Goal: Information Seeking & Learning: Learn about a topic

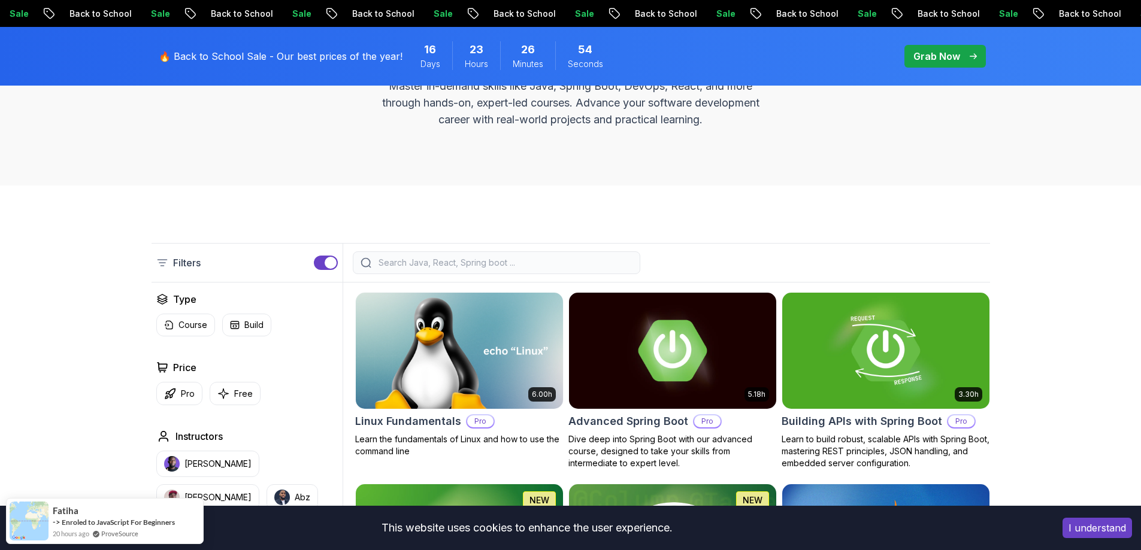
scroll to position [180, 0]
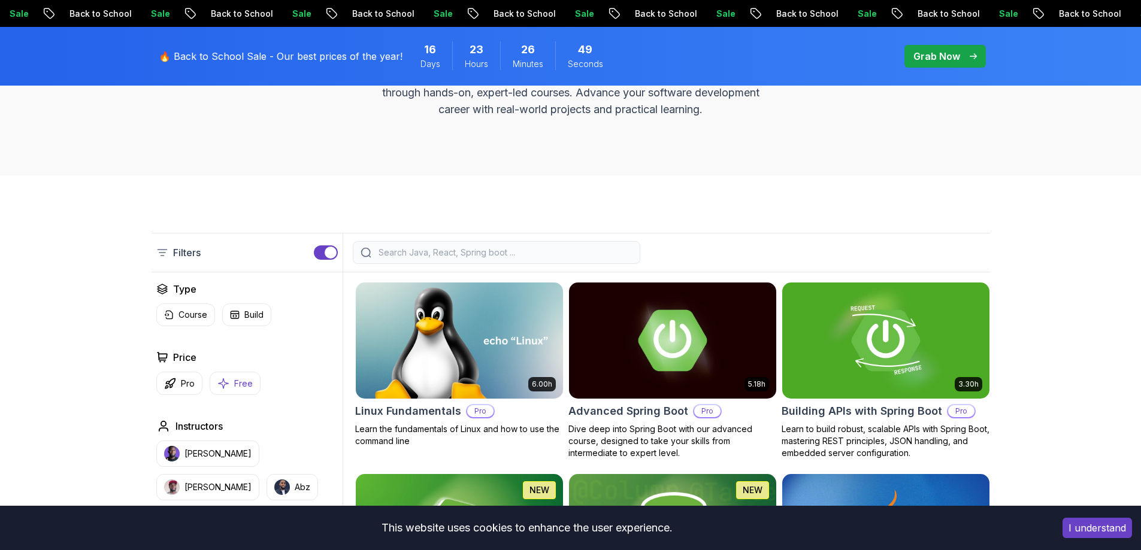
click at [243, 386] on p "Free" at bounding box center [243, 384] width 19 height 12
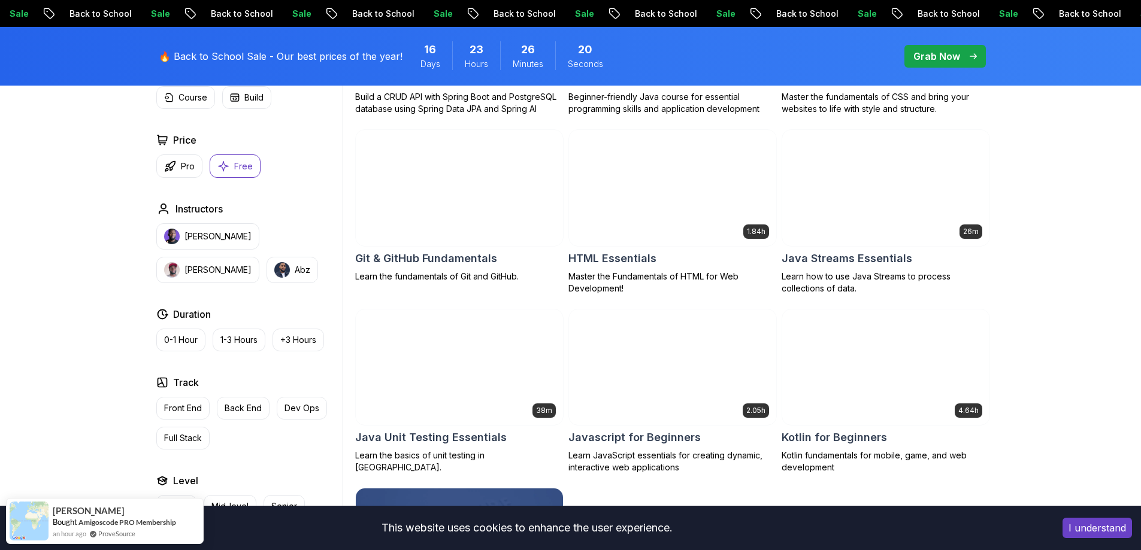
scroll to position [479, 0]
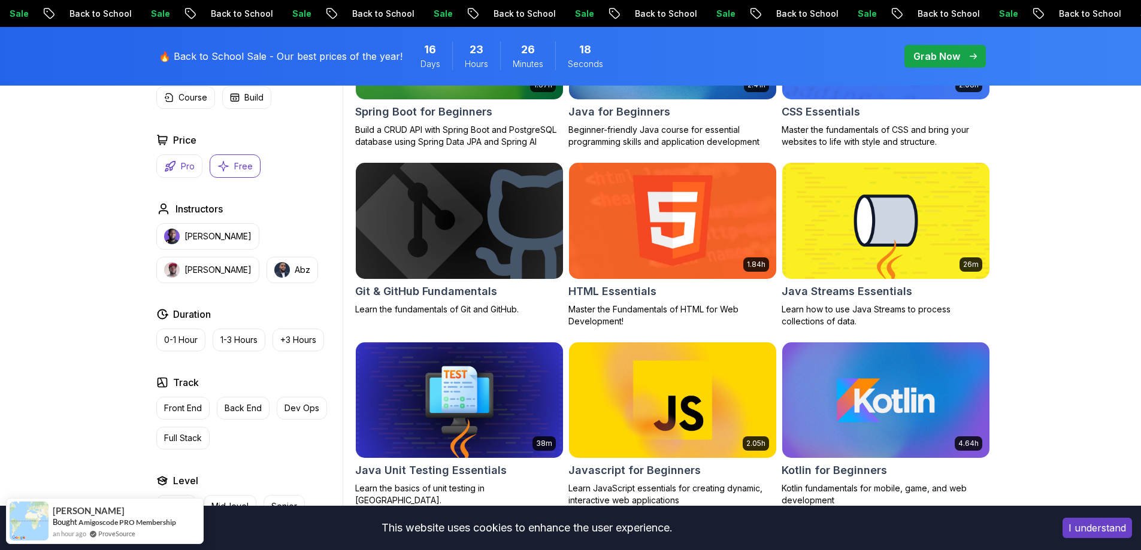
click at [177, 166] on button "Pro" at bounding box center [179, 166] width 46 height 23
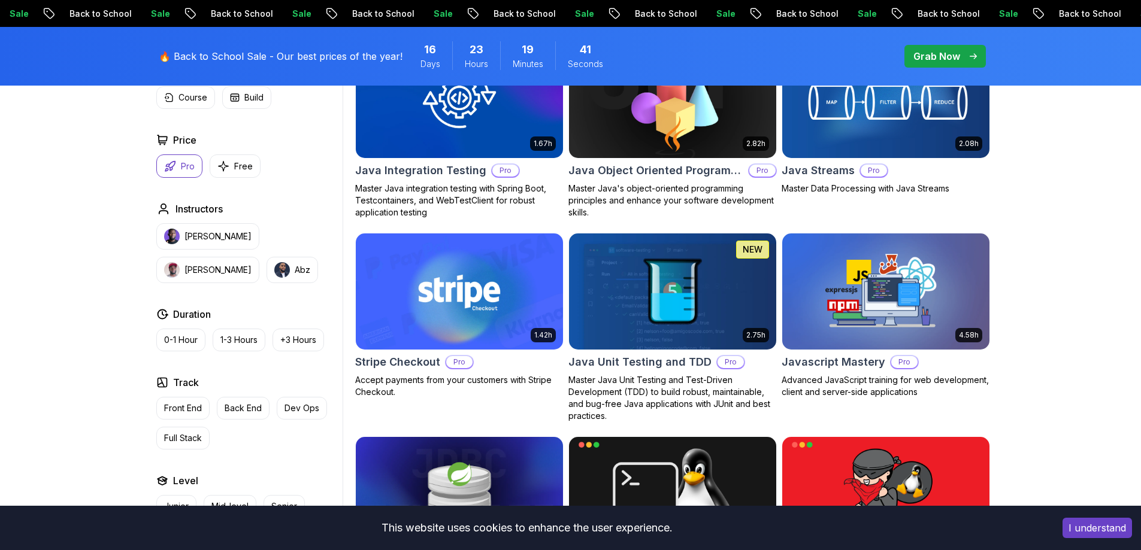
scroll to position [1617, 0]
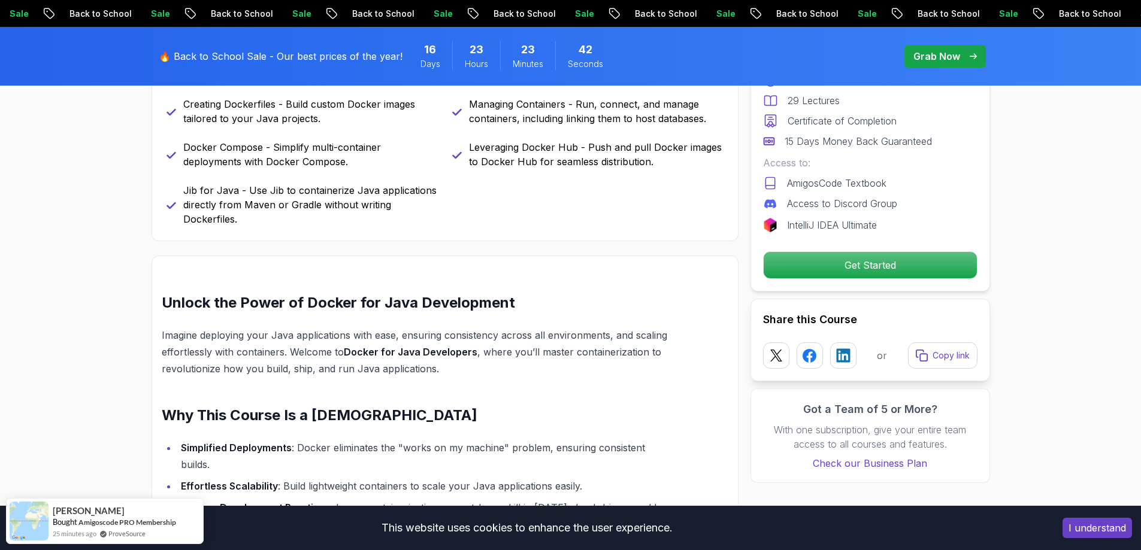
scroll to position [659, 0]
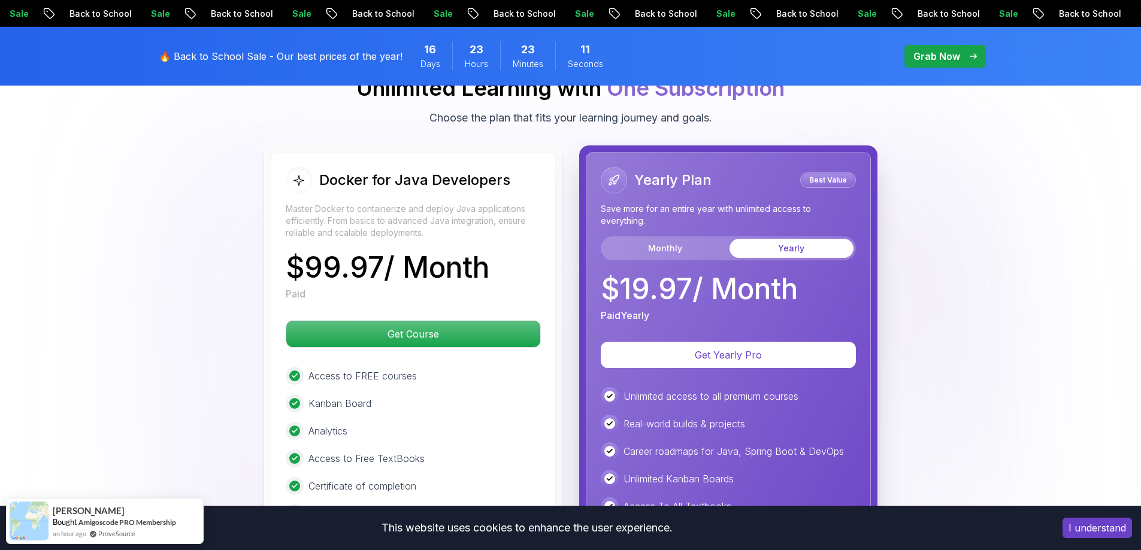
scroll to position [2515, 0]
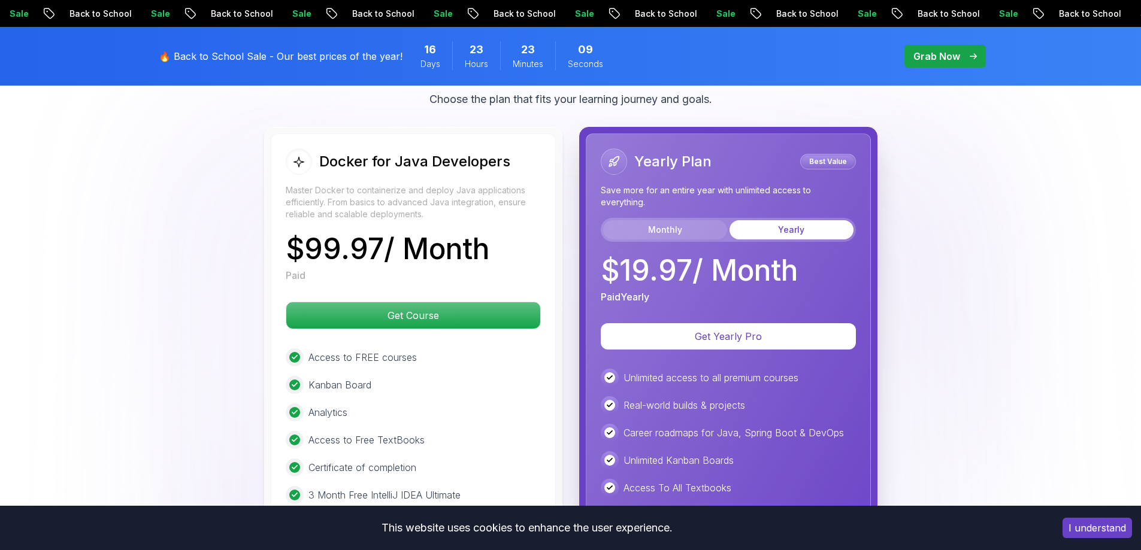
click at [657, 222] on button "Monthly" at bounding box center [665, 229] width 124 height 19
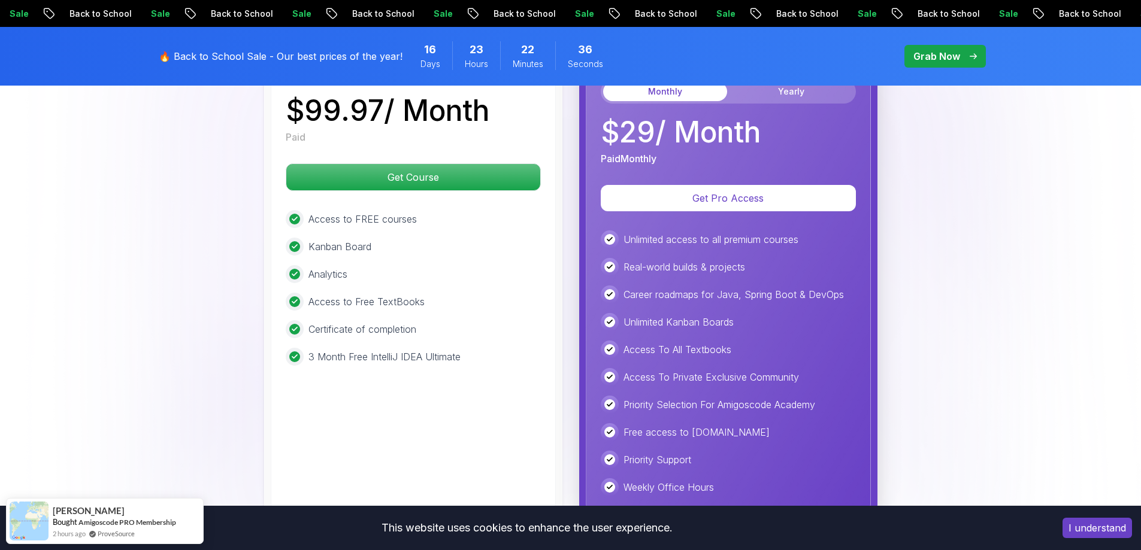
scroll to position [2635, 0]
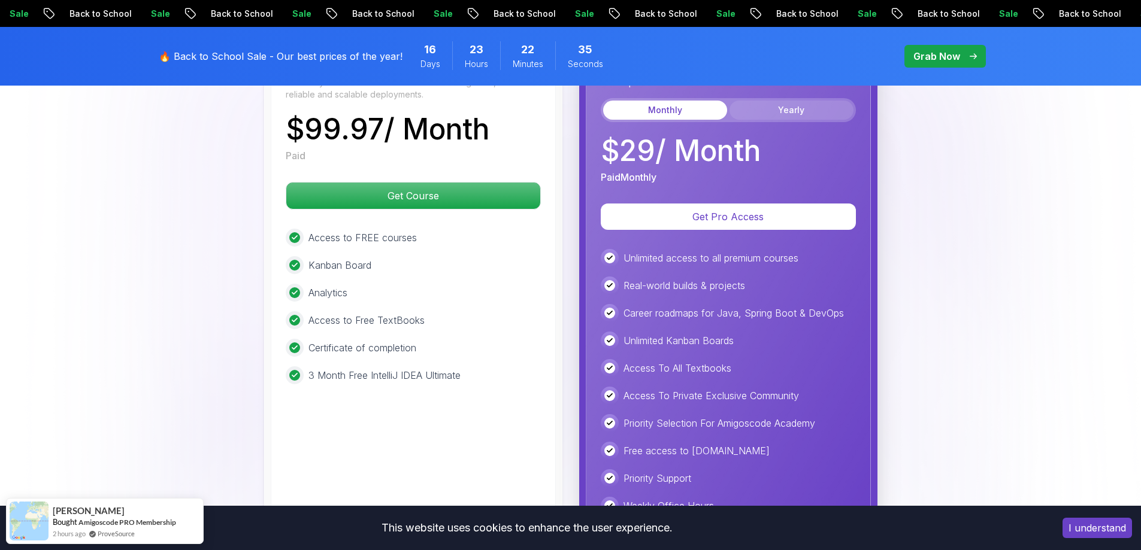
click at [776, 101] on button "Yearly" at bounding box center [791, 110] width 124 height 19
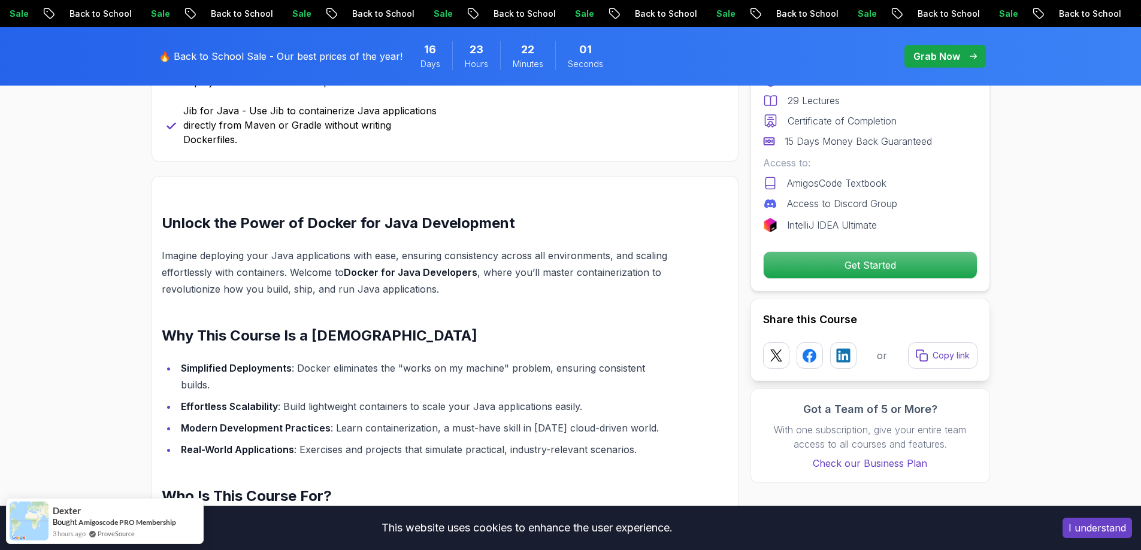
scroll to position [659, 0]
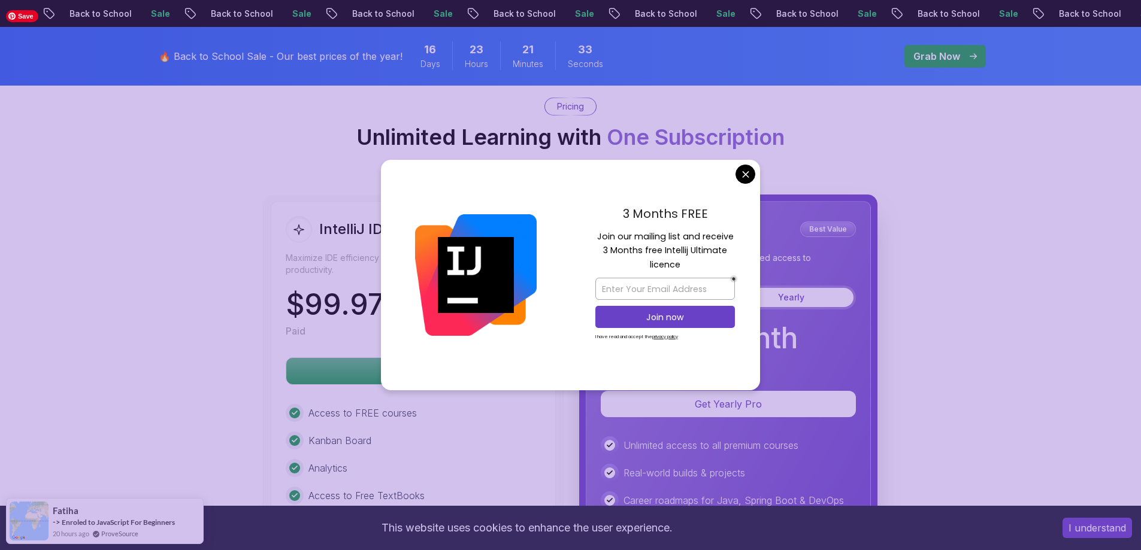
scroll to position [2635, 0]
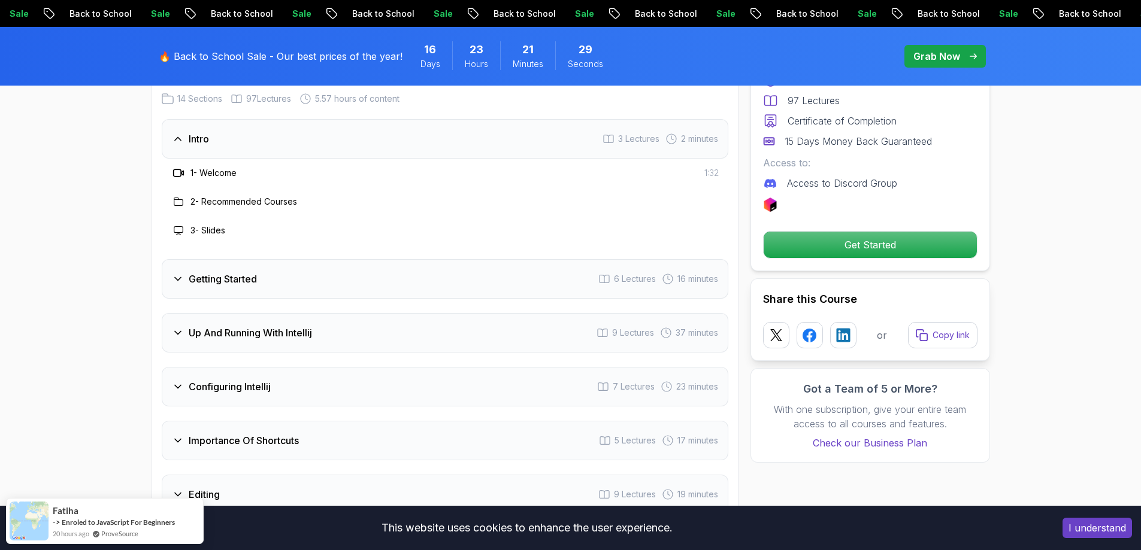
scroll to position [1737, 0]
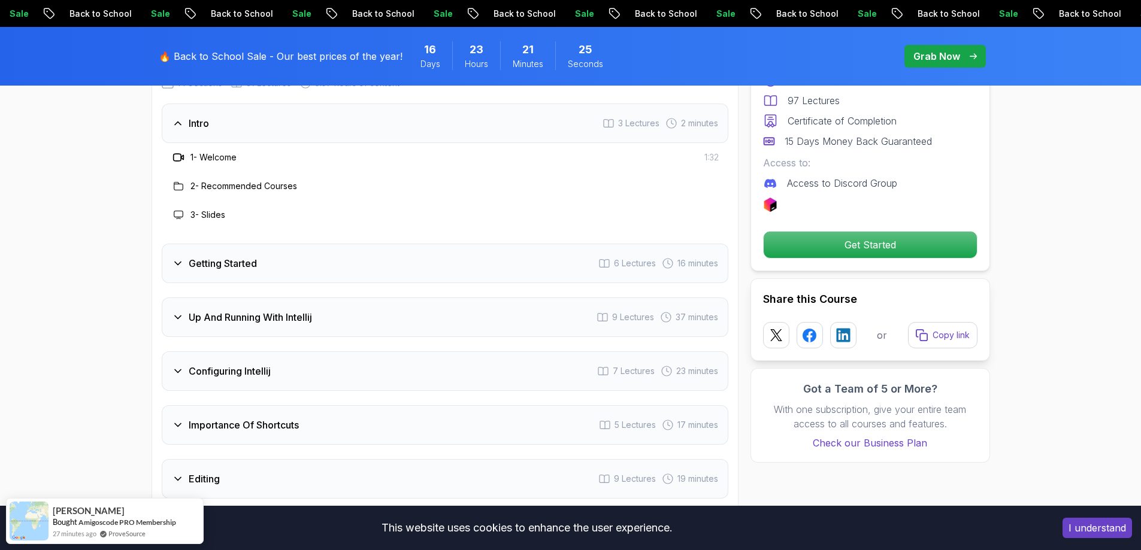
click at [717, 254] on div "Getting Started 6 Lectures 16 minutes" at bounding box center [445, 264] width 567 height 40
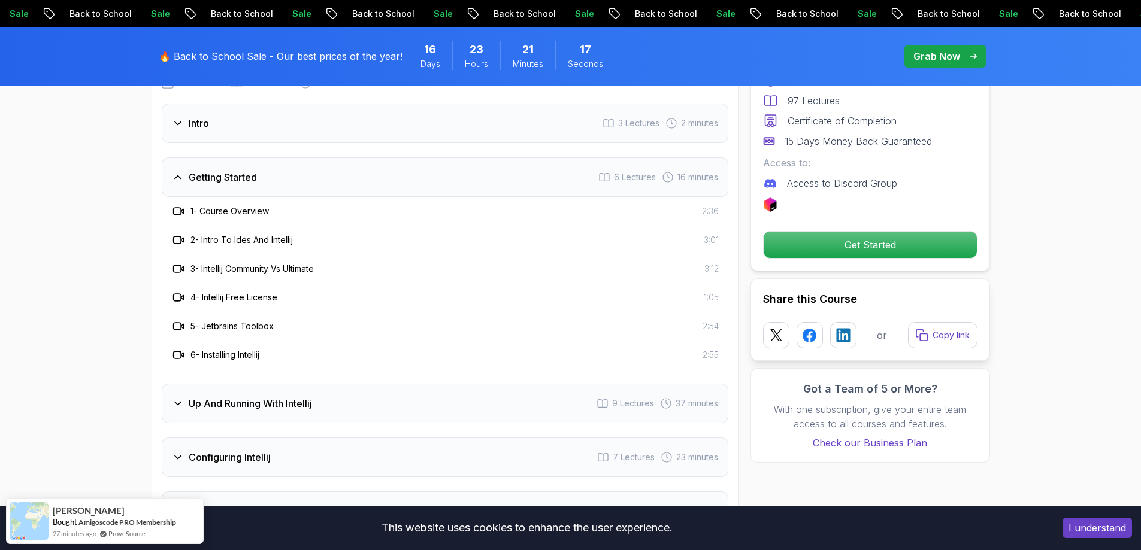
click at [703, 168] on div "Getting Started 6 Lectures 16 minutes" at bounding box center [445, 178] width 567 height 40
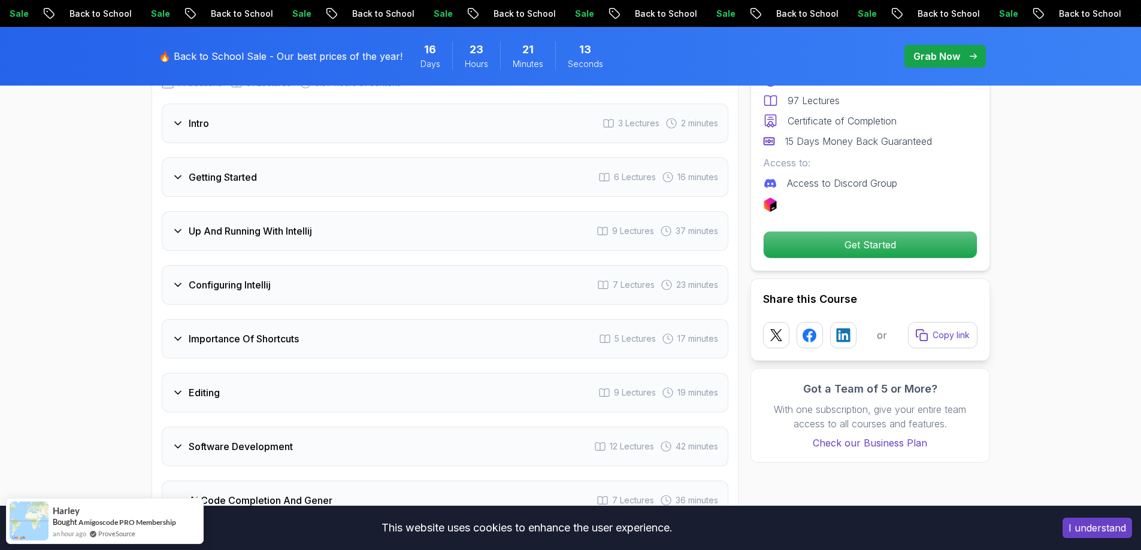
click at [691, 223] on div "Up And Running With Intellij 9 Lectures 37 minutes" at bounding box center [445, 231] width 567 height 40
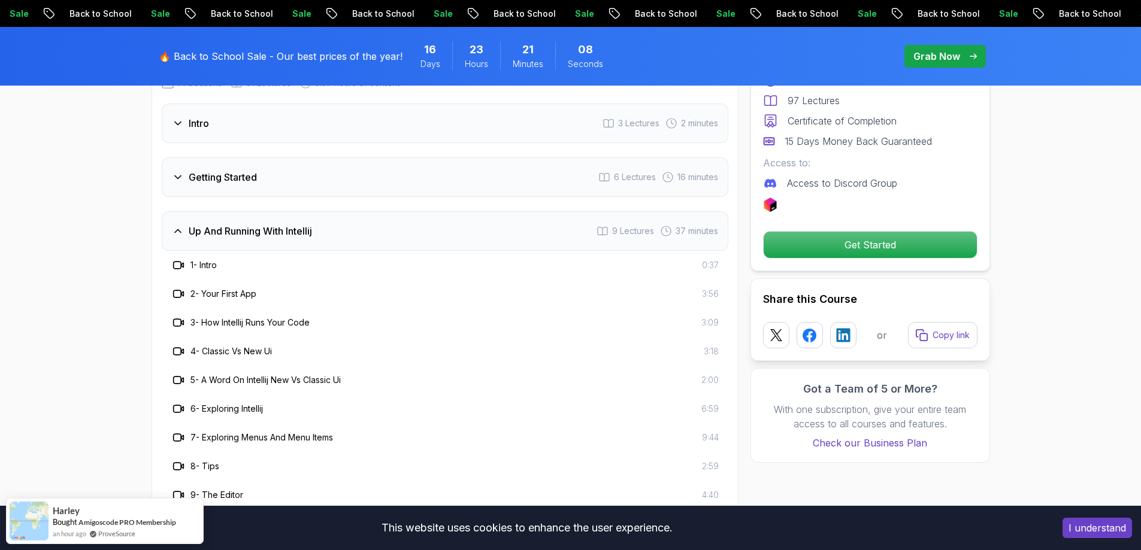
click at [691, 223] on div "Up And Running With Intellij 9 Lectures 37 minutes" at bounding box center [445, 231] width 567 height 40
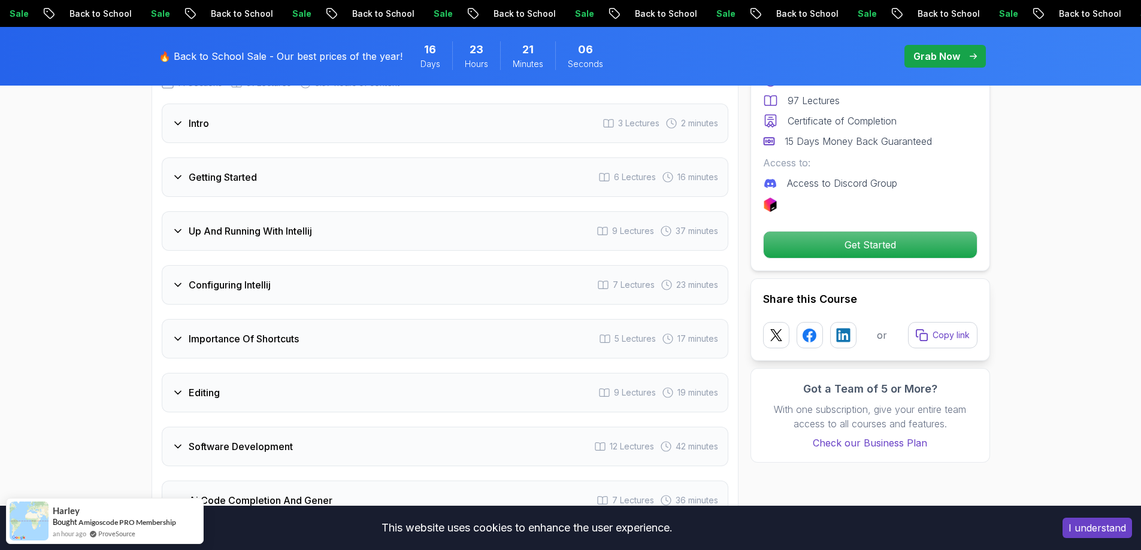
click at [688, 265] on div "Configuring Intellij 7 Lectures 23 minutes" at bounding box center [445, 285] width 567 height 40
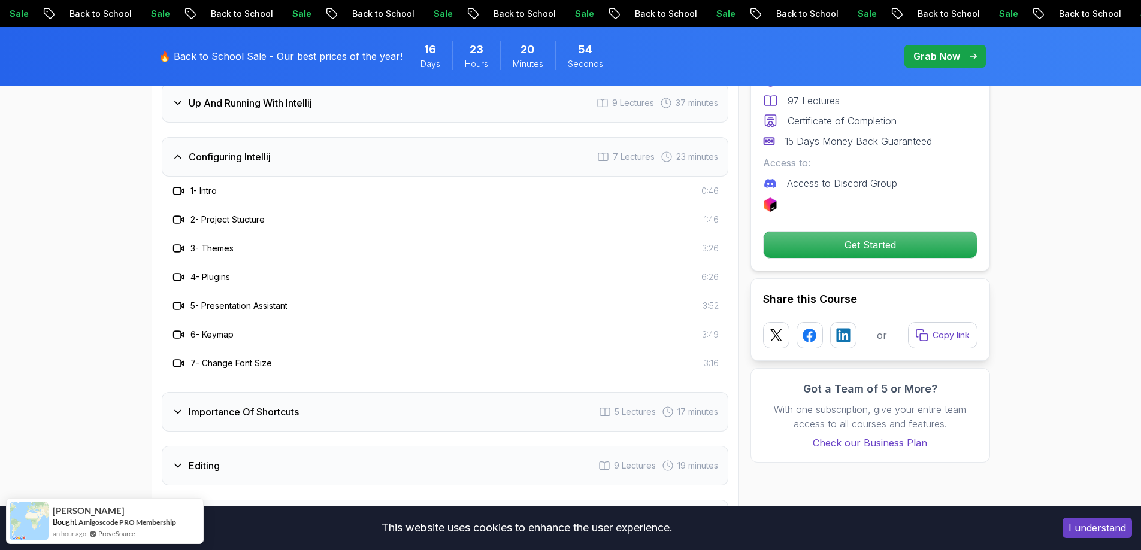
scroll to position [1797, 0]
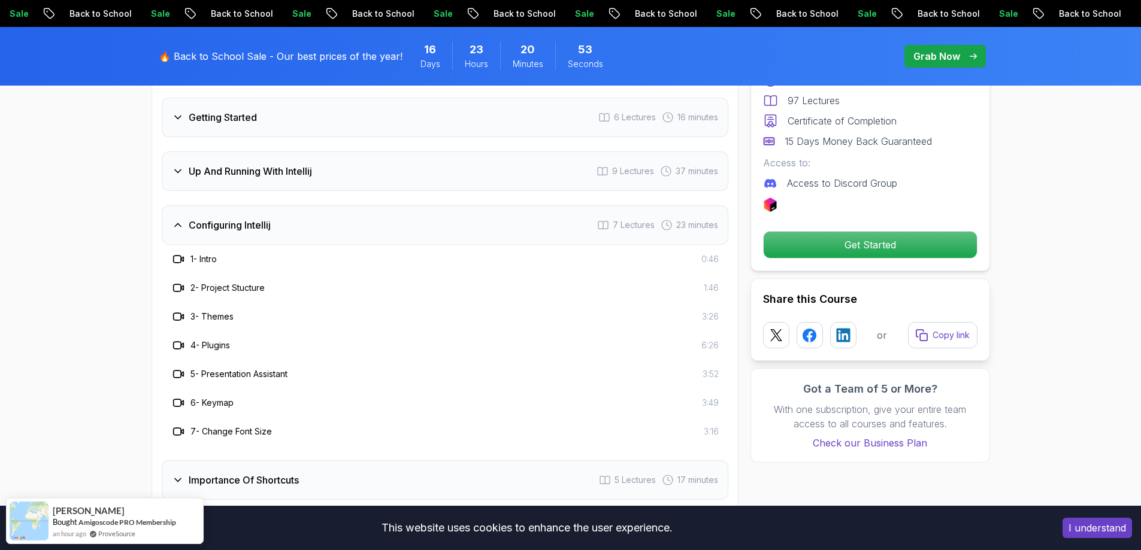
click at [711, 219] on div "Configuring Intellij 7 Lectures 23 minutes" at bounding box center [445, 225] width 567 height 40
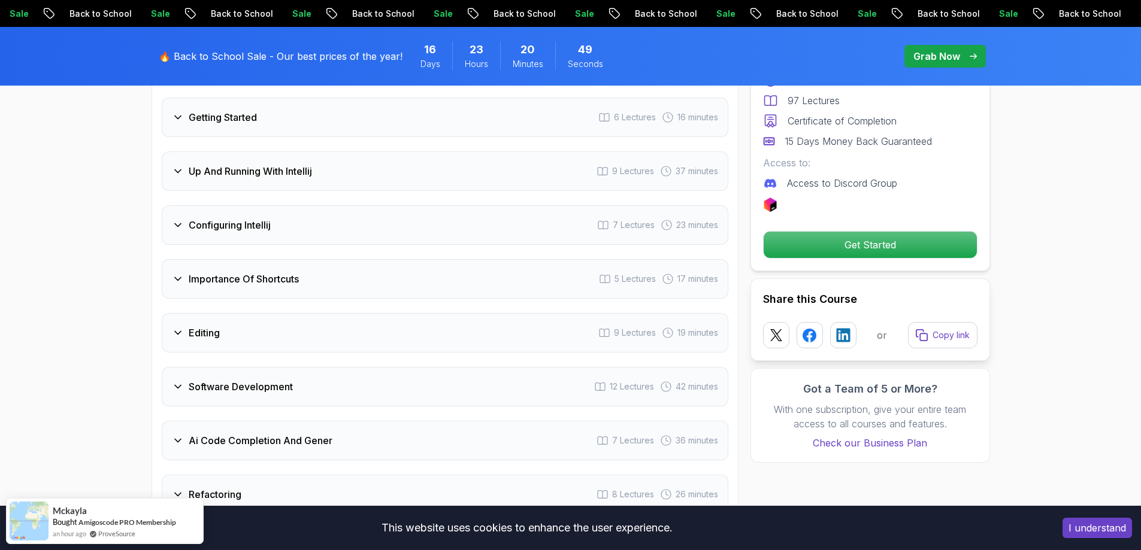
click at [703, 377] on div "Software Development 12 Lectures 42 minutes" at bounding box center [445, 387] width 567 height 40
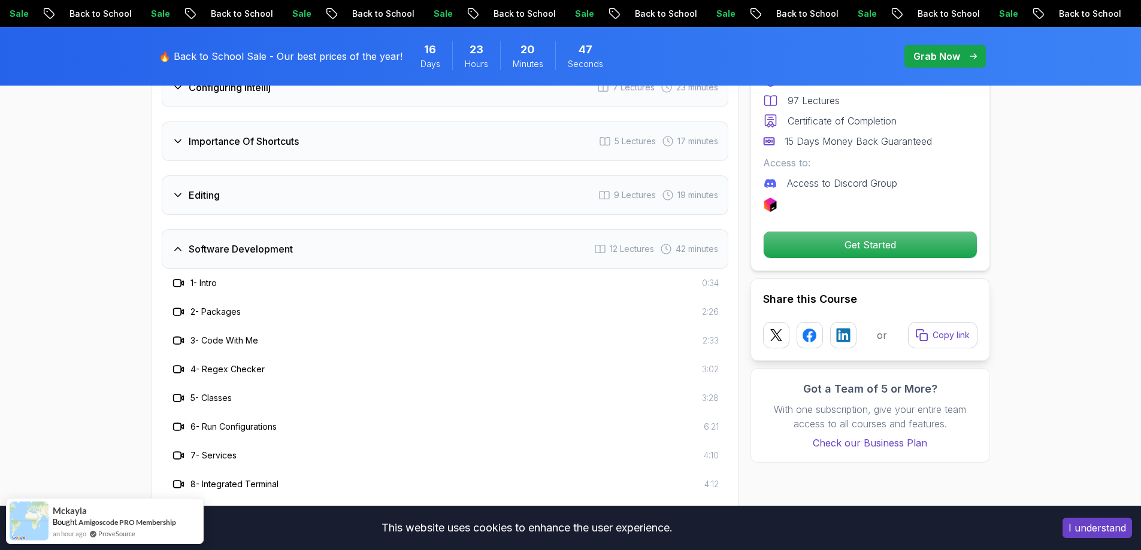
scroll to position [1976, 0]
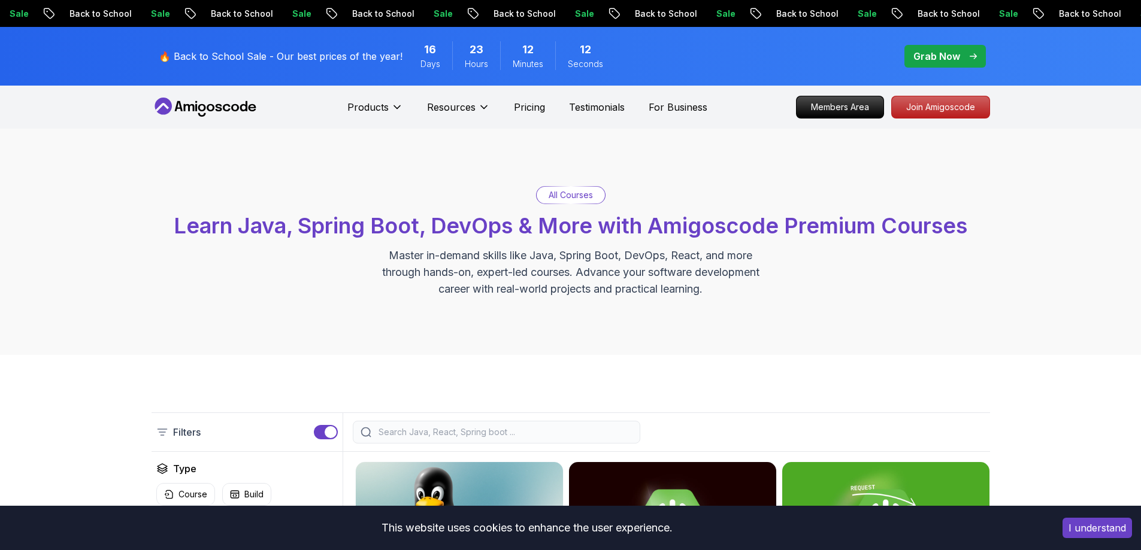
click at [964, 53] on div "Grab Now" at bounding box center [944, 56] width 63 height 14
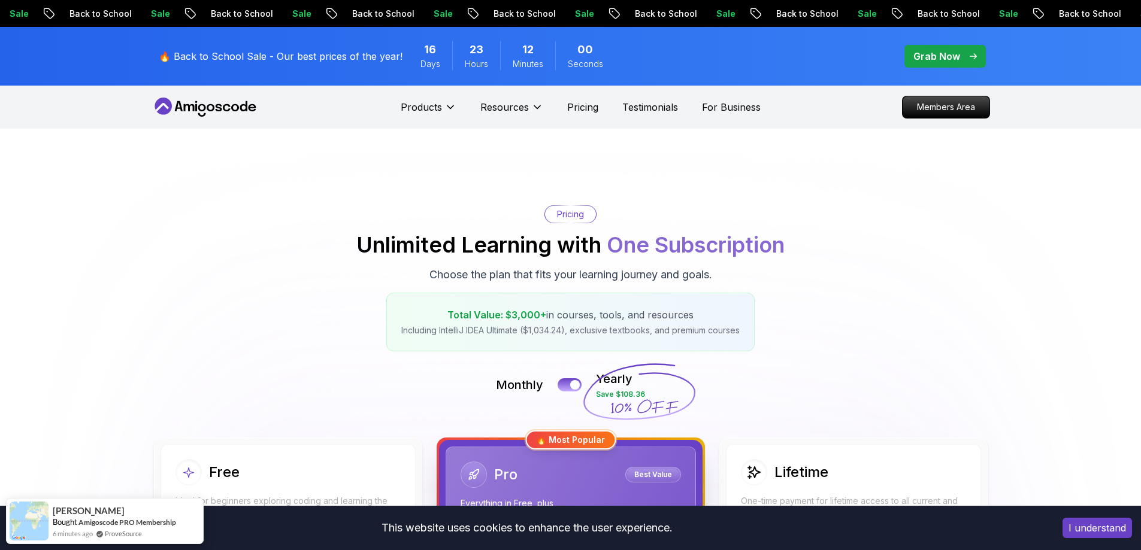
click at [959, 52] on p "Grab Now" at bounding box center [936, 56] width 47 height 14
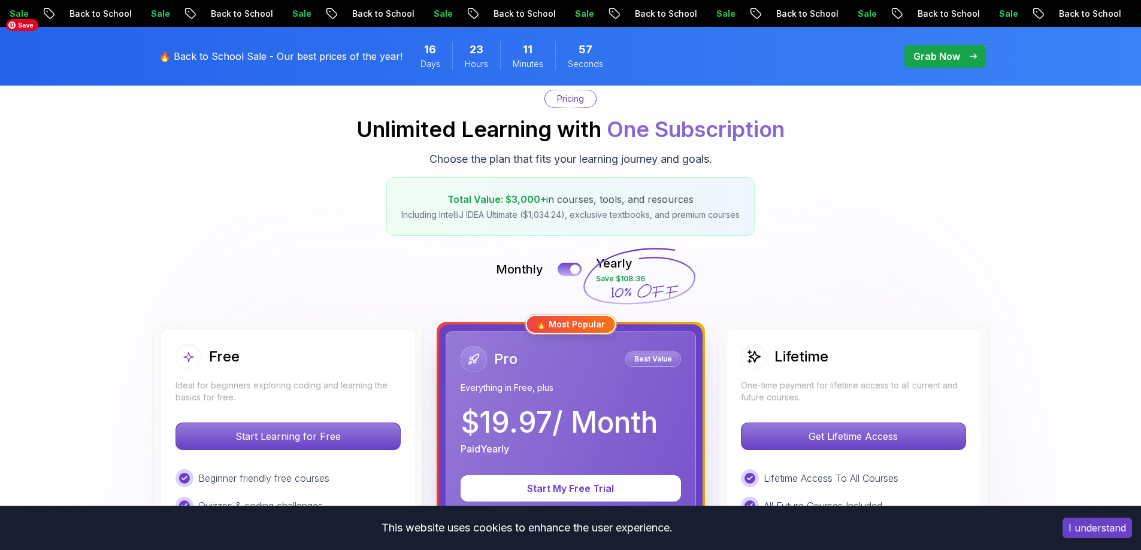
scroll to position [120, 0]
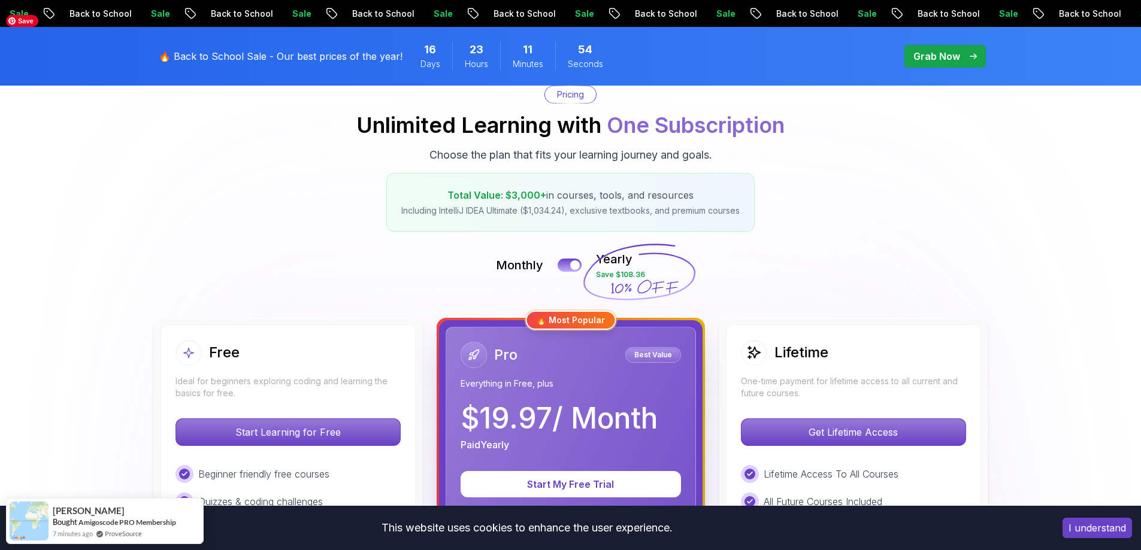
drag, startPoint x: 1079, startPoint y: 523, endPoint x: 1090, endPoint y: 530, distance: 13.1
click at [1079, 525] on button "I understand" at bounding box center [1096, 528] width 69 height 20
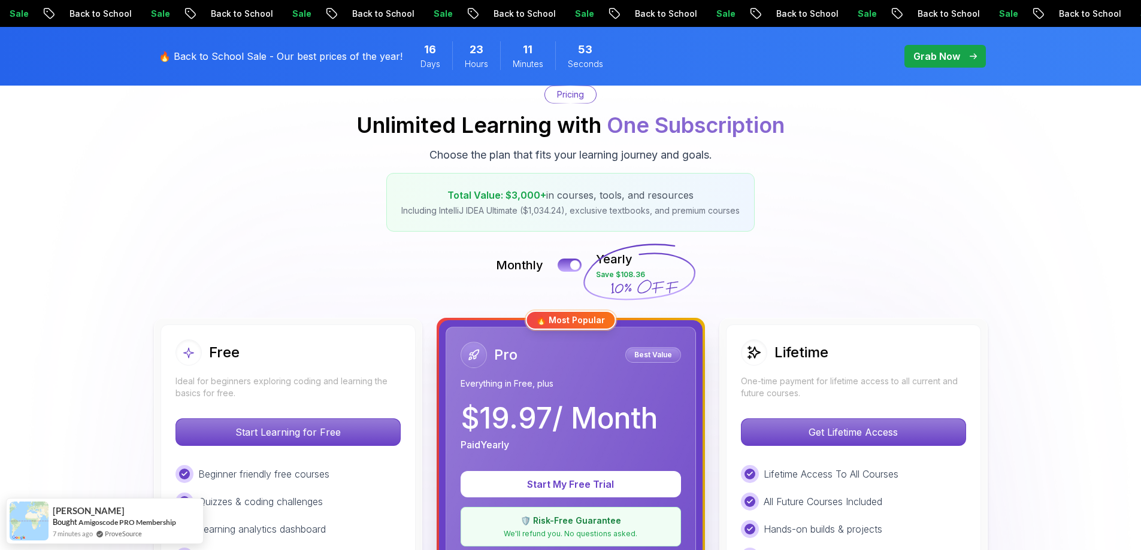
click at [956, 60] on p "Grab Now" at bounding box center [936, 56] width 47 height 14
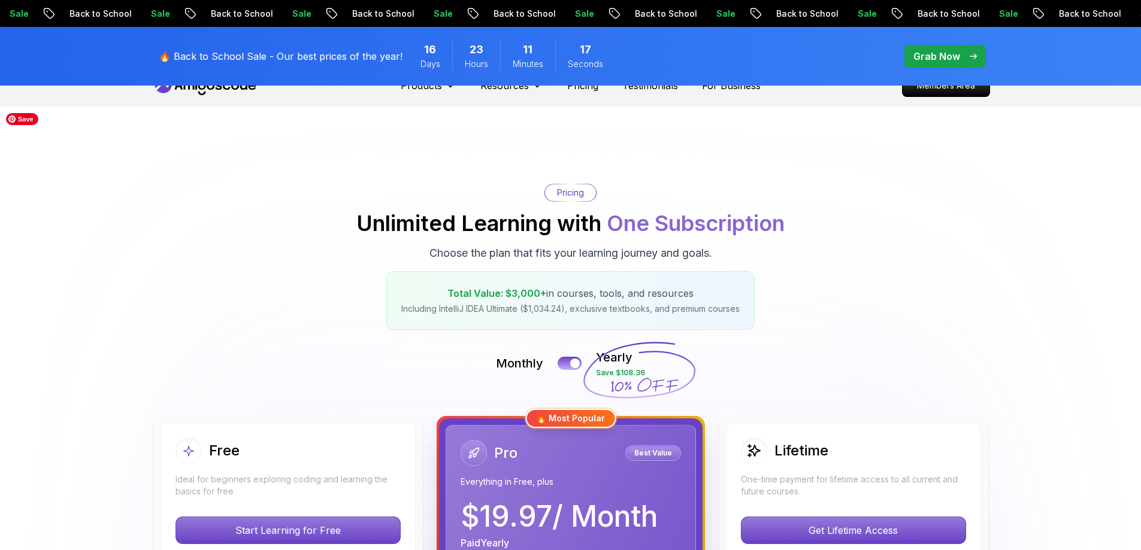
scroll to position [0, 0]
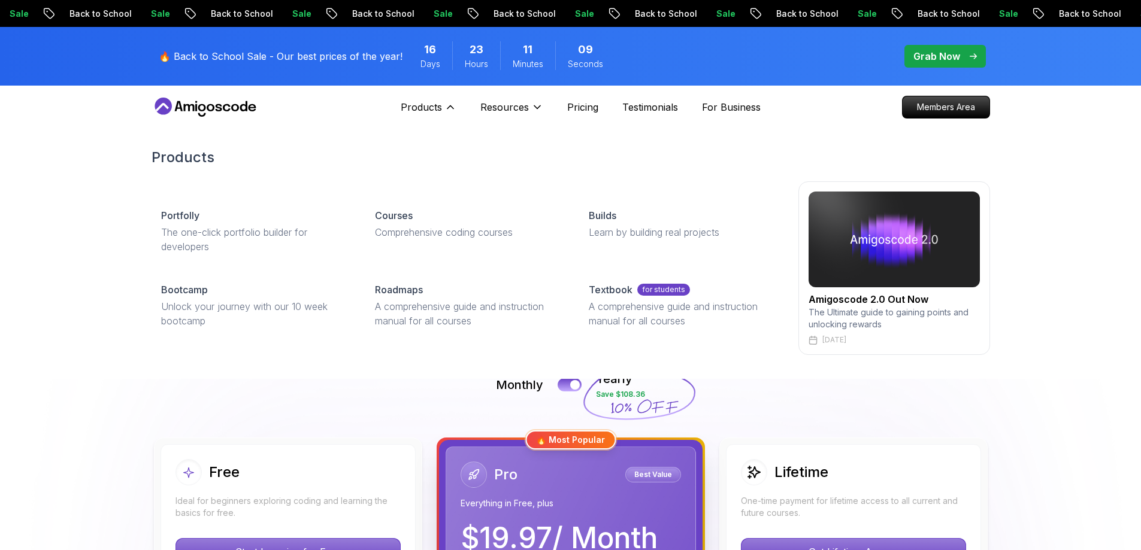
click at [104, 249] on div "Products Portfolly The one-click portfolio builder for developers Courses Compr…" at bounding box center [570, 251] width 1141 height 255
click at [438, 110] on p "Products" at bounding box center [421, 107] width 41 height 14
click at [431, 112] on p "Products" at bounding box center [421, 107] width 41 height 14
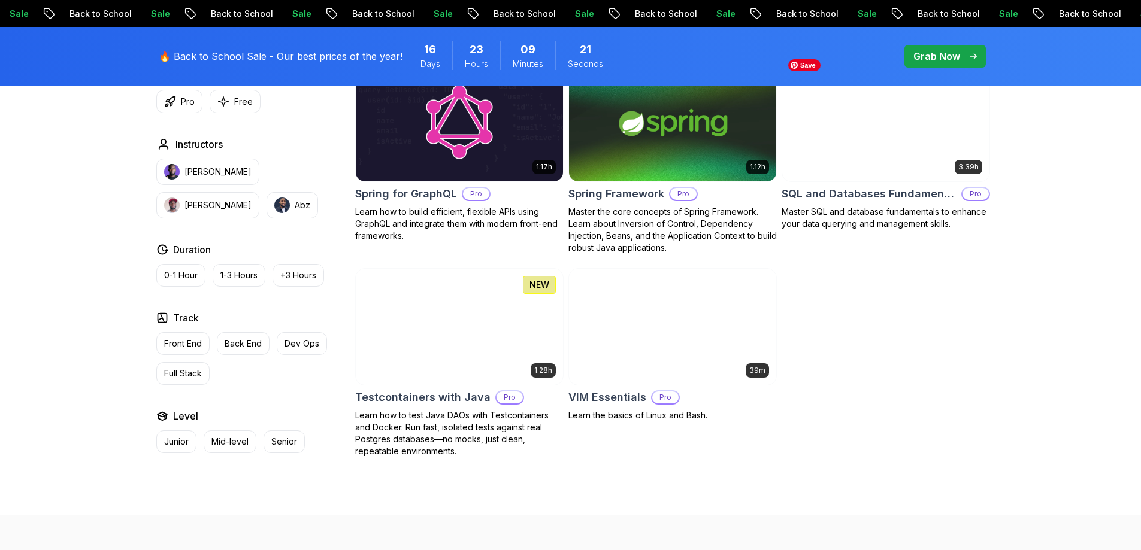
scroll to position [1916, 0]
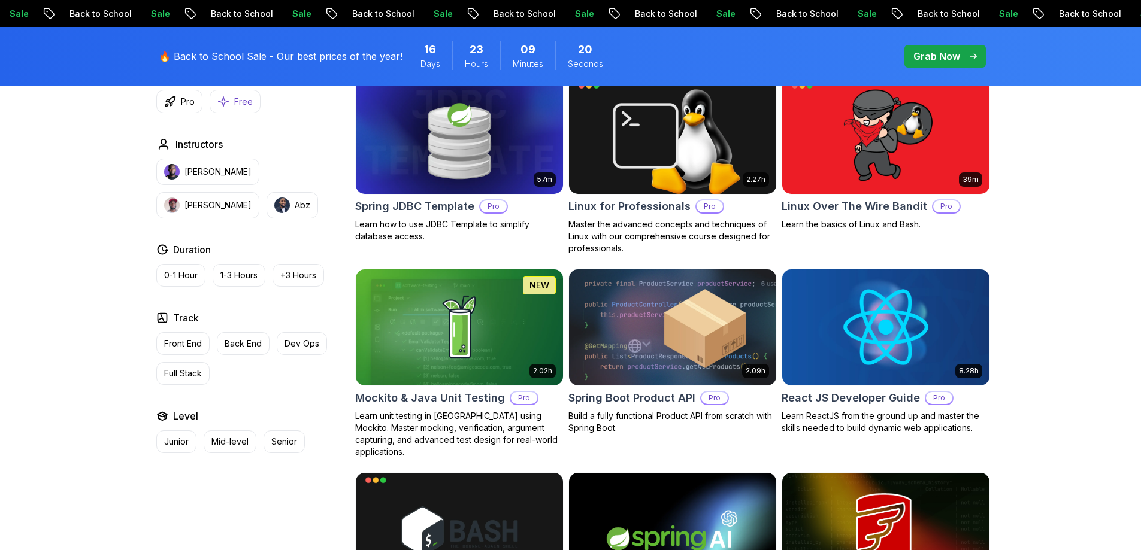
click at [240, 102] on p "Free" at bounding box center [243, 102] width 19 height 12
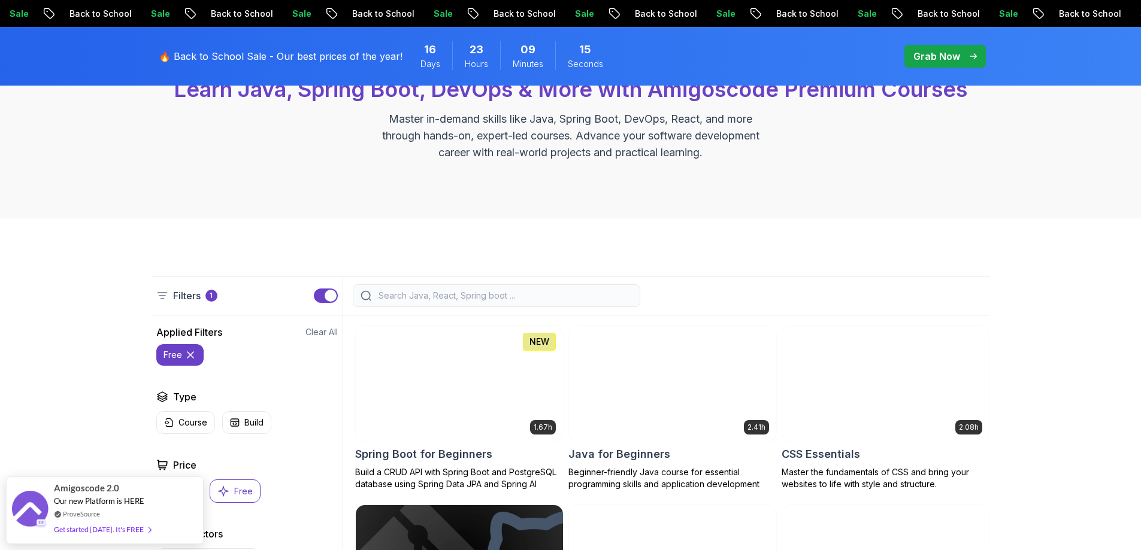
scroll to position [299, 0]
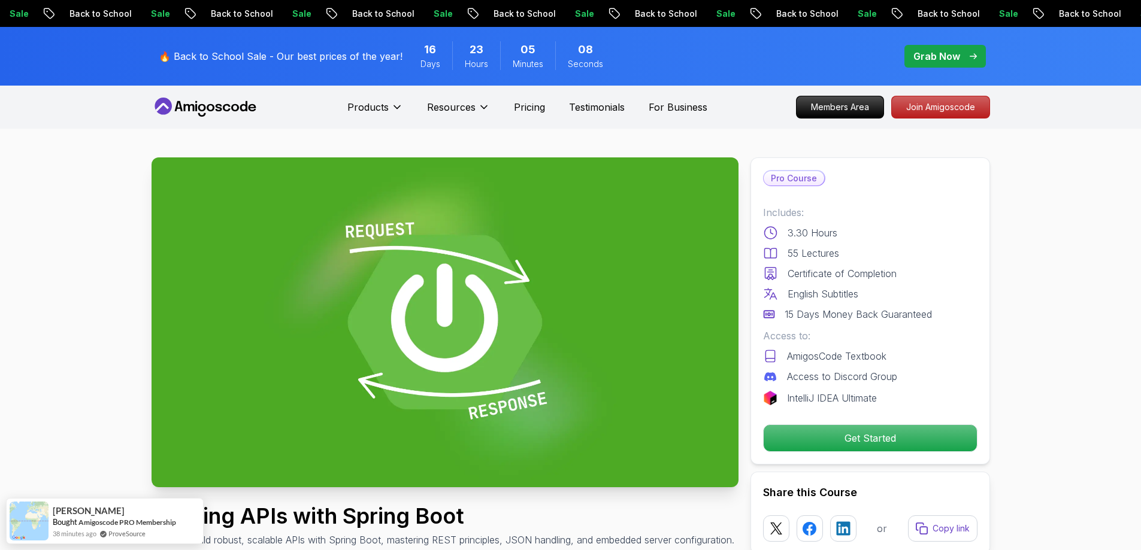
drag, startPoint x: 1061, startPoint y: 349, endPoint x: 1073, endPoint y: -29, distance: 377.5
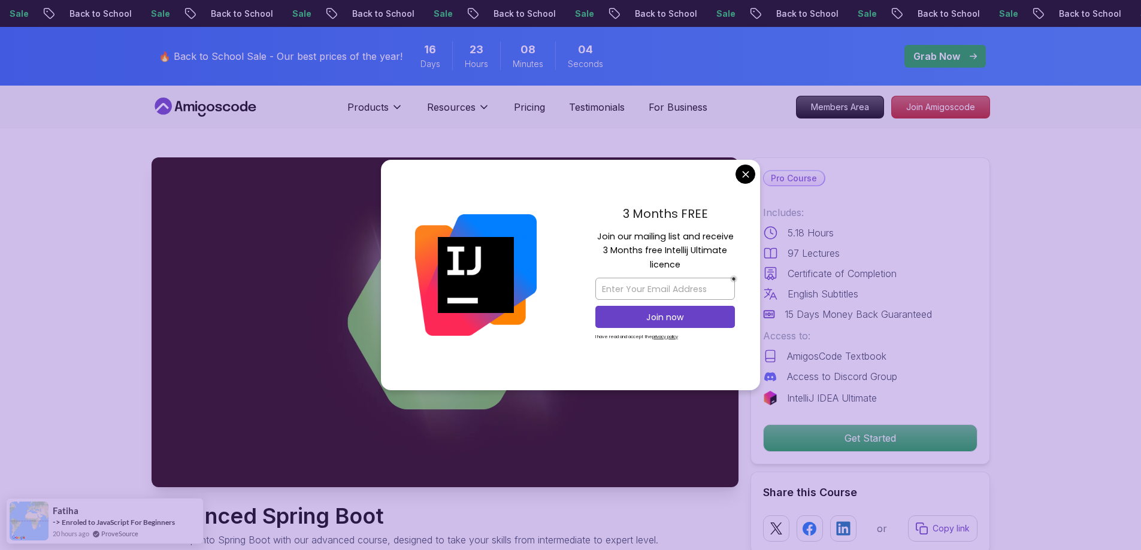
click at [758, 178] on div "3 Months FREE Join our mailing list and receive 3 Months free Intellij Ultimate…" at bounding box center [665, 275] width 190 height 231
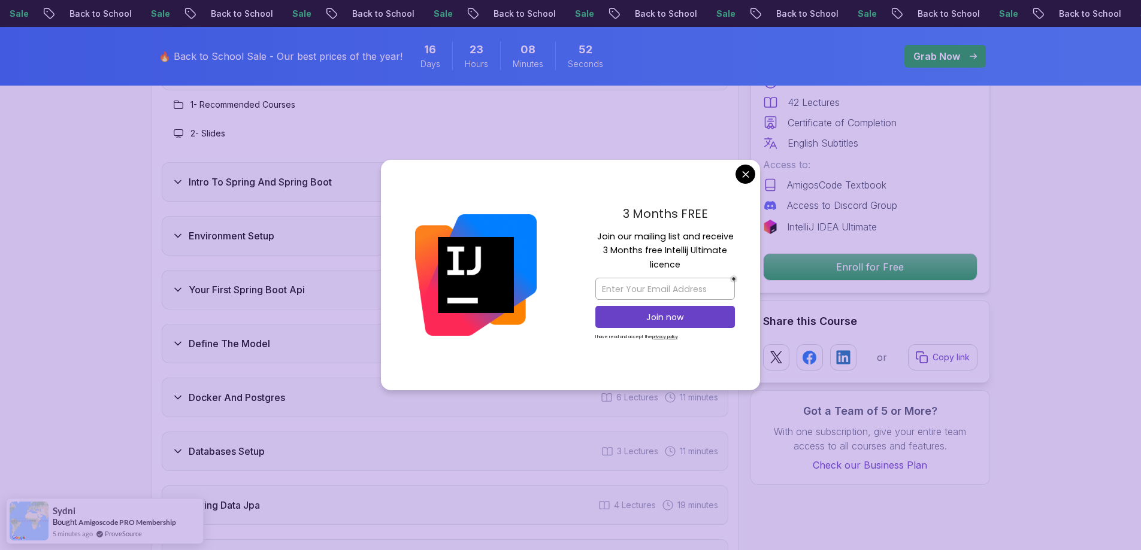
scroll to position [1677, 0]
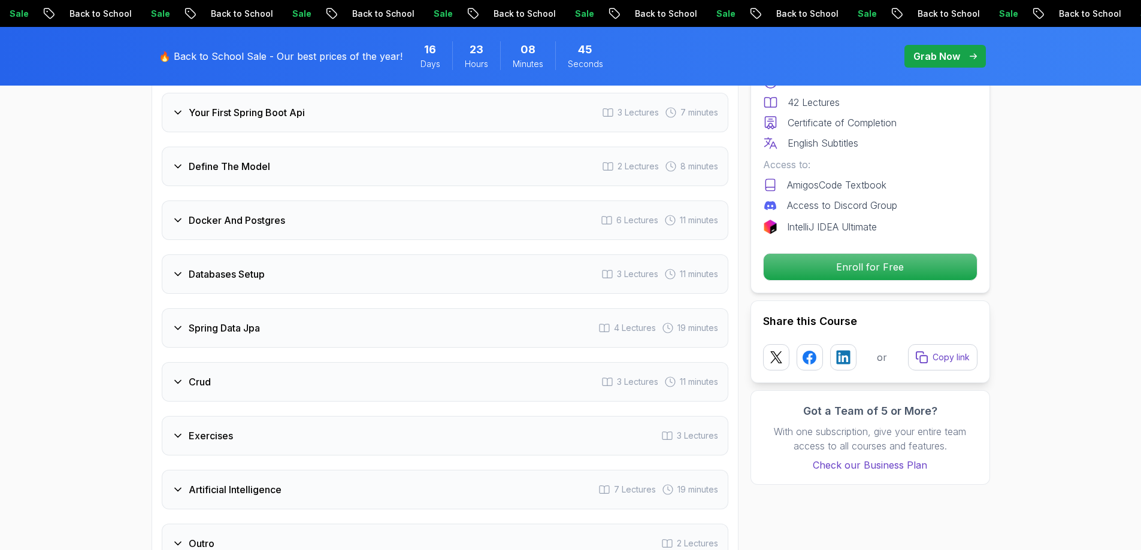
scroll to position [1797, 0]
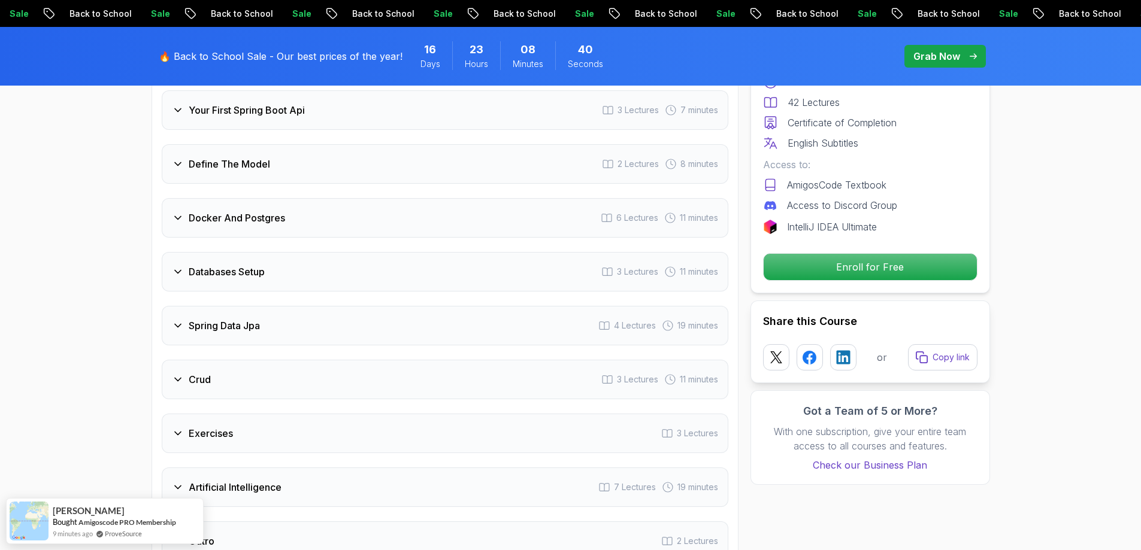
click at [645, 262] on div "Databases Setup 3 Lectures 11 minutes" at bounding box center [445, 272] width 567 height 40
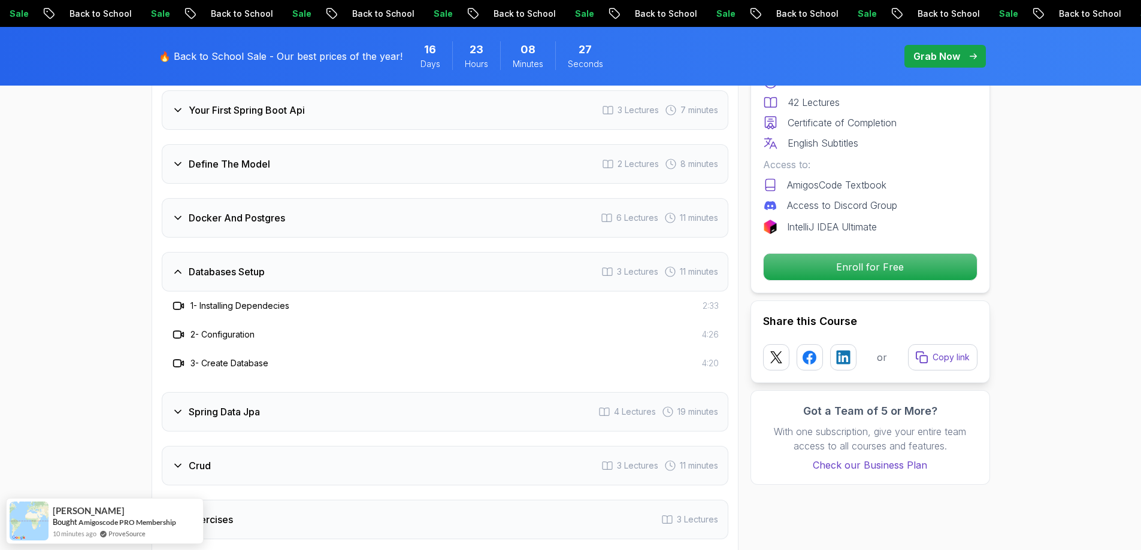
click at [171, 260] on div "Databases Setup 3 Lectures 11 minutes" at bounding box center [445, 272] width 567 height 40
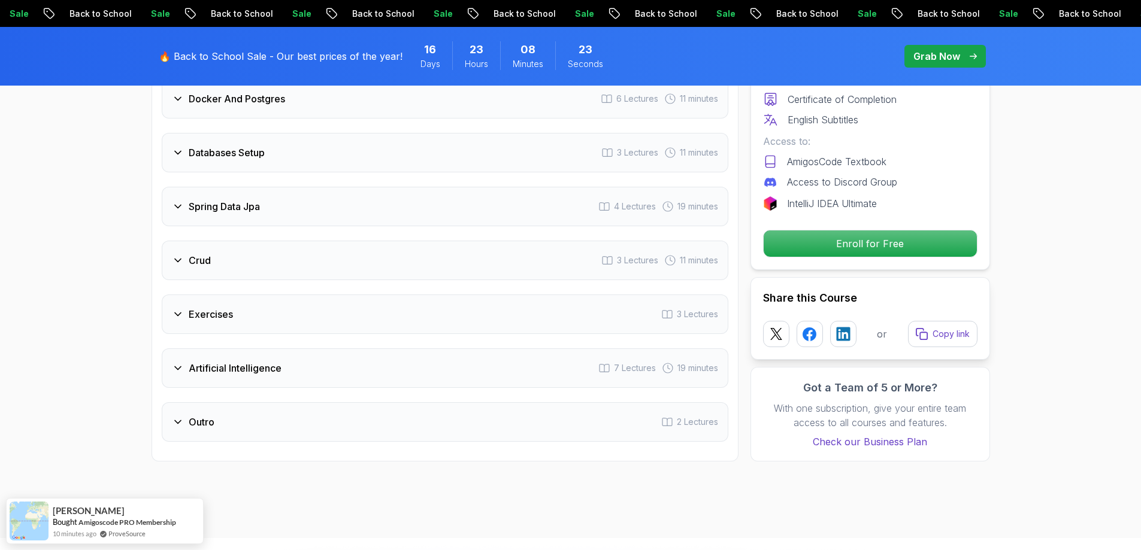
scroll to position [1859, 0]
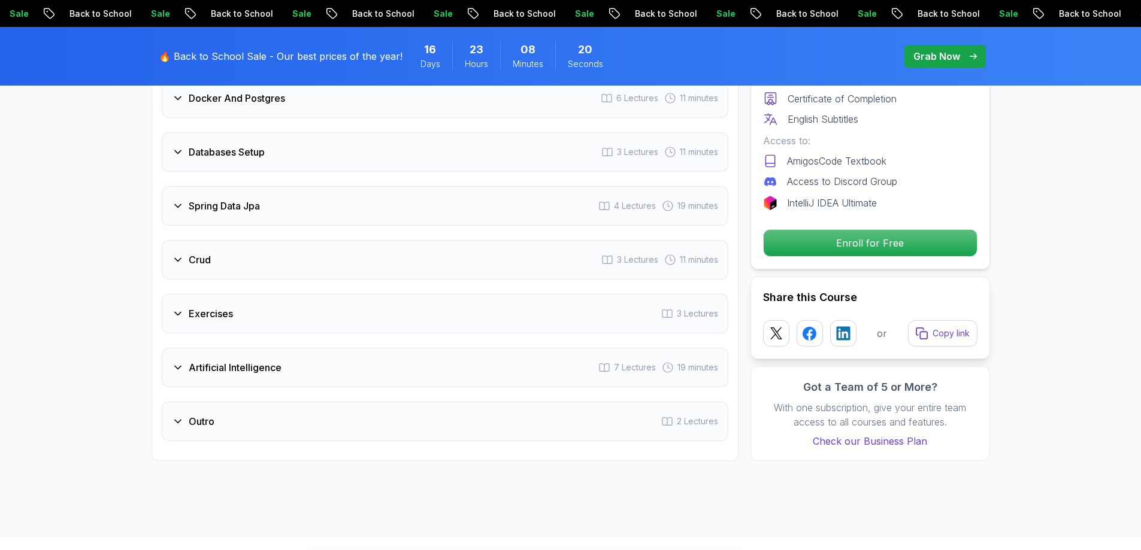
click at [168, 348] on div "Artificial Intelligence 7 Lectures 19 minutes" at bounding box center [445, 368] width 567 height 40
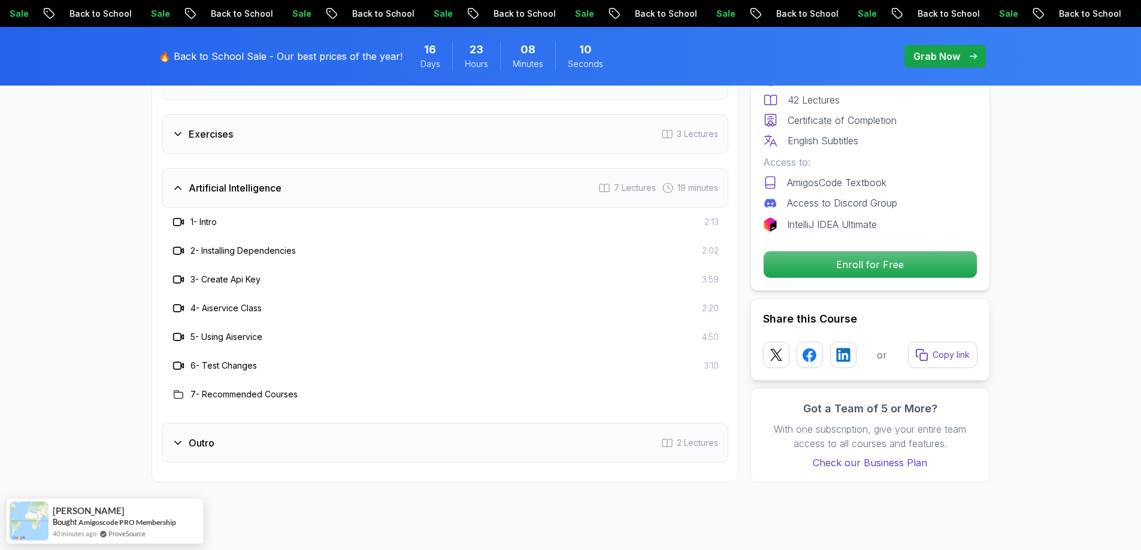
scroll to position [1979, 0]
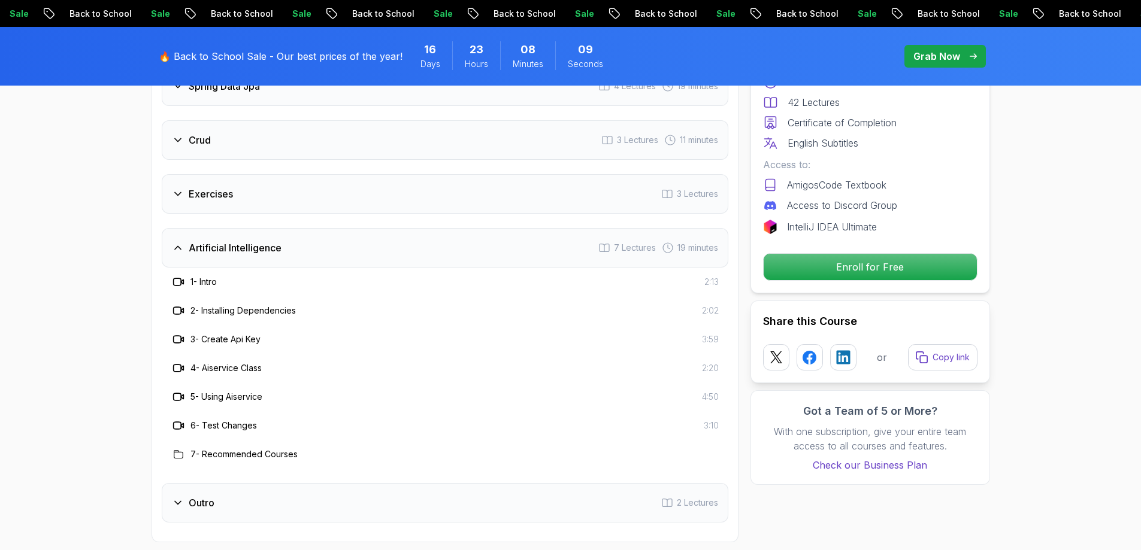
click at [166, 232] on div "Artificial Intelligence 7 Lectures 19 minutes" at bounding box center [445, 248] width 567 height 40
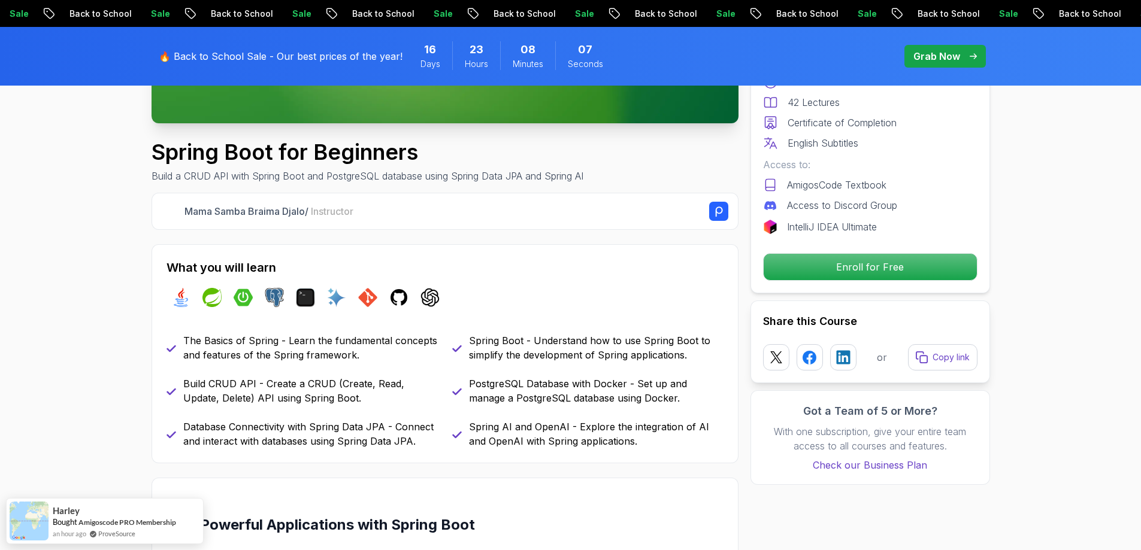
scroll to position [362, 0]
